Goal: Find specific page/section

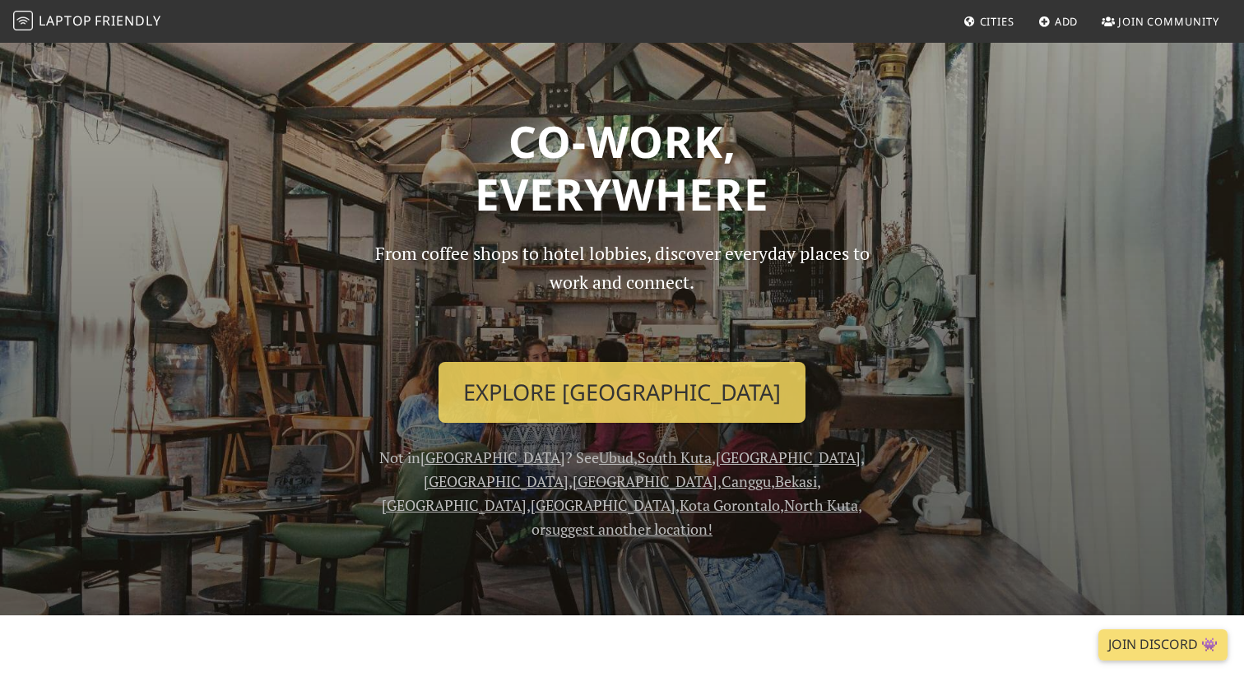
click at [1008, 12] on link "Cities" at bounding box center [989, 22] width 64 height 30
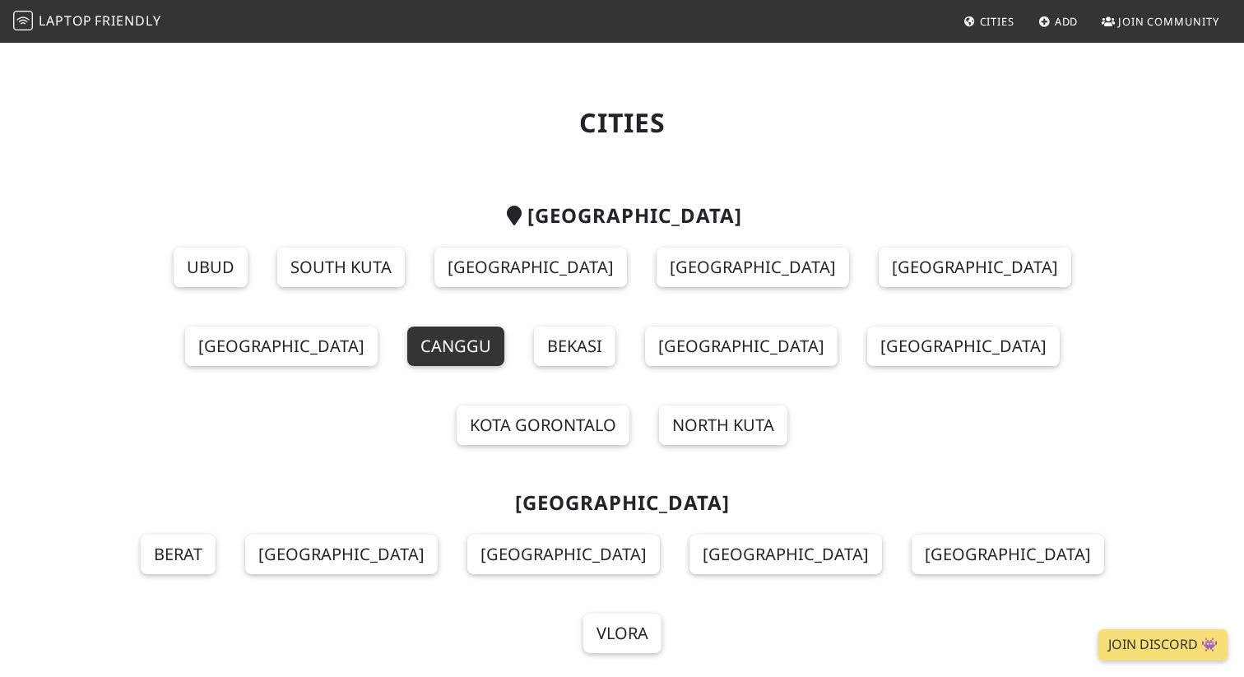
click at [504, 327] on link "Canggu" at bounding box center [455, 346] width 97 height 39
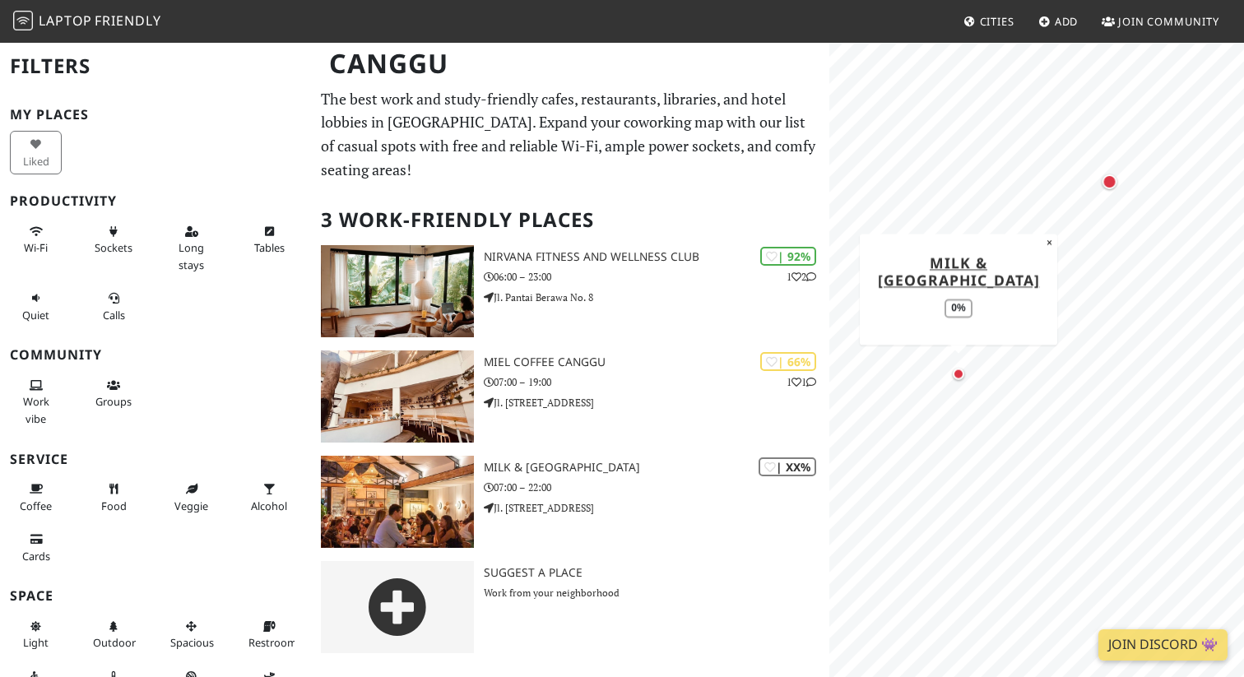
click at [971, 312] on div "MapLibre | Protomaps © OpenStreetMap Milk & Madu Beach Road 0% ×" at bounding box center [1036, 379] width 415 height 677
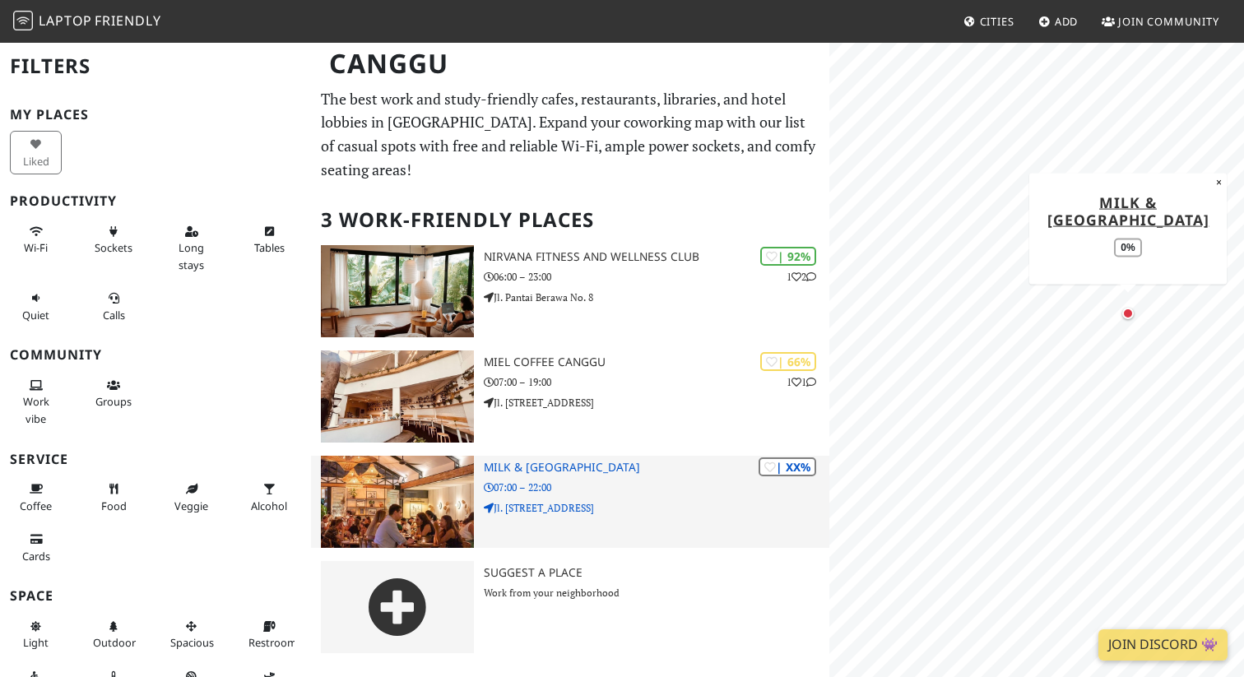
click at [667, 479] on p "07:00 – 22:00" at bounding box center [656, 487] width 345 height 16
